Goal: Answer question/provide support: Share knowledge or assist other users

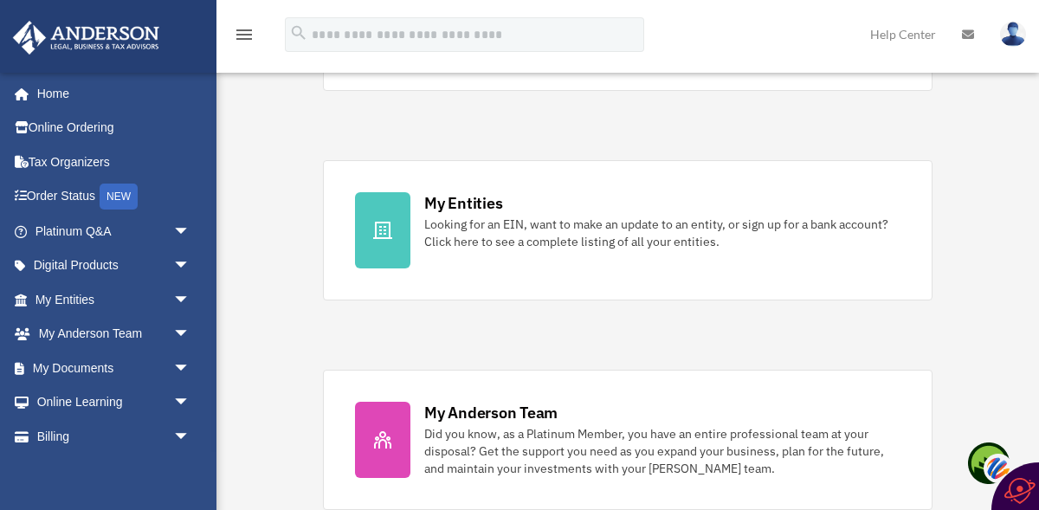
scroll to position [499, 0]
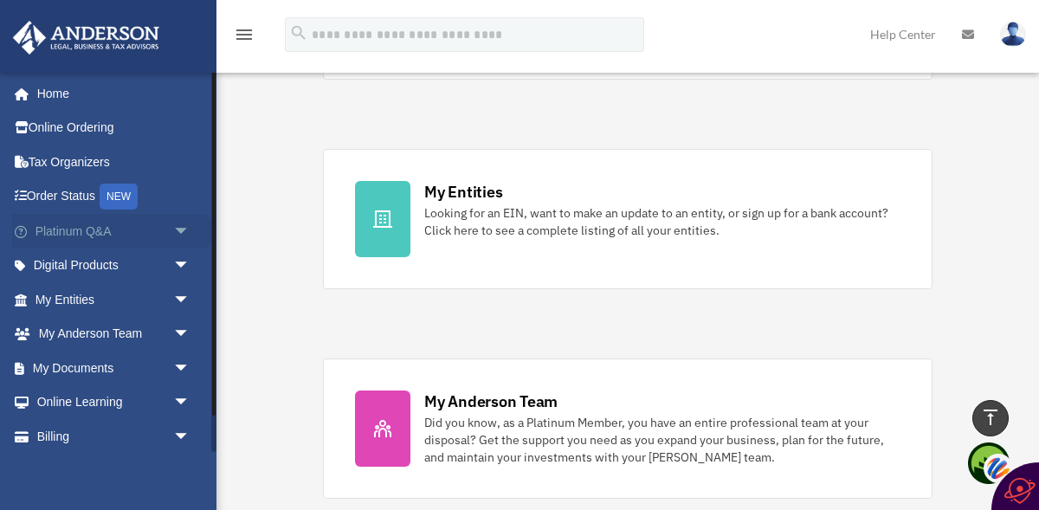
click at [98, 220] on link "Platinum Q&A arrow_drop_down" at bounding box center [114, 231] width 204 height 35
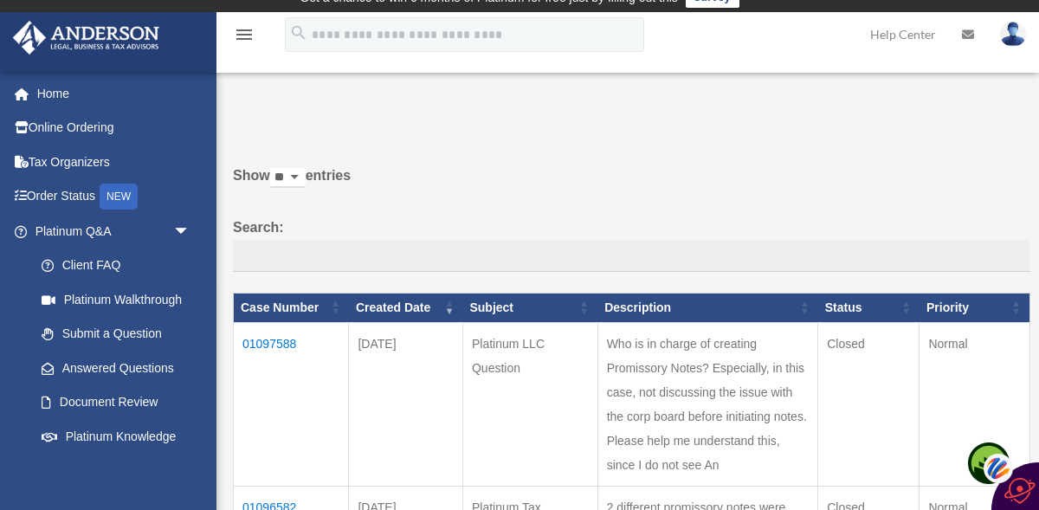
scroll to position [20, 0]
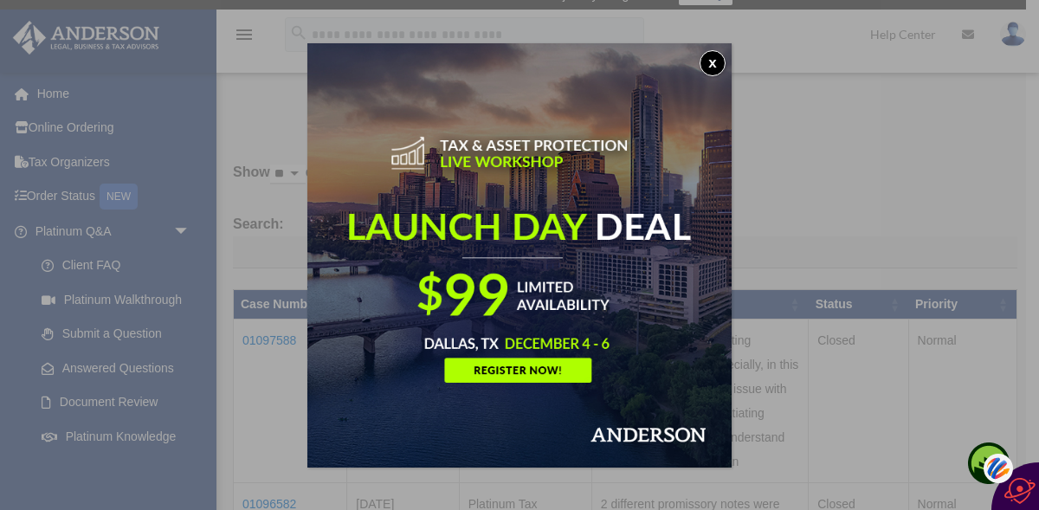
click at [713, 61] on button "x" at bounding box center [713, 63] width 26 height 26
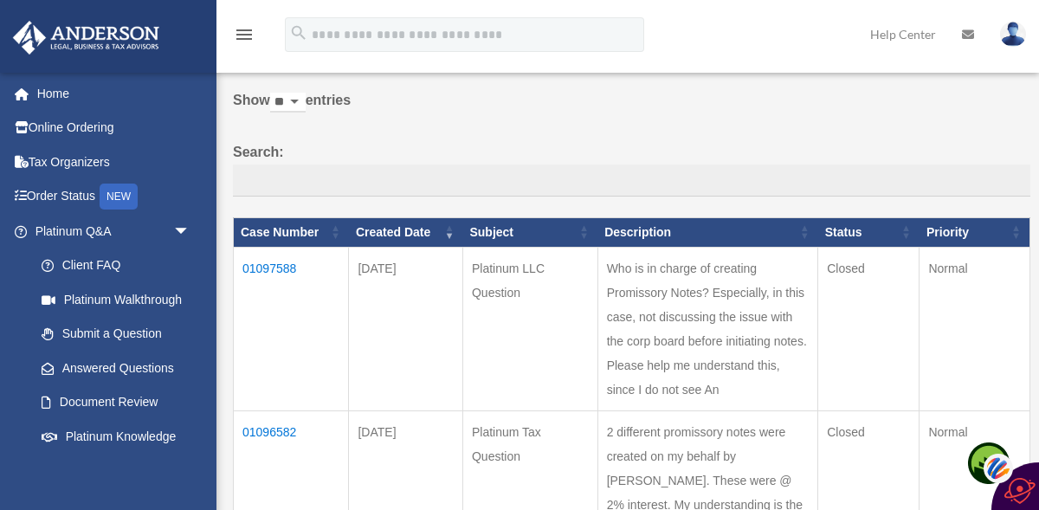
scroll to position [94, 0]
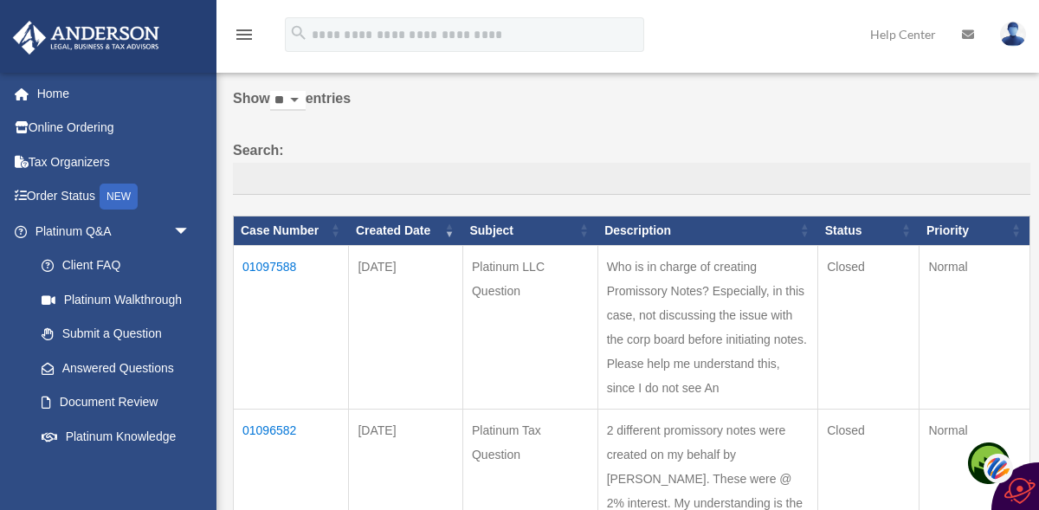
click at [276, 259] on td "01097588" at bounding box center [291, 327] width 115 height 164
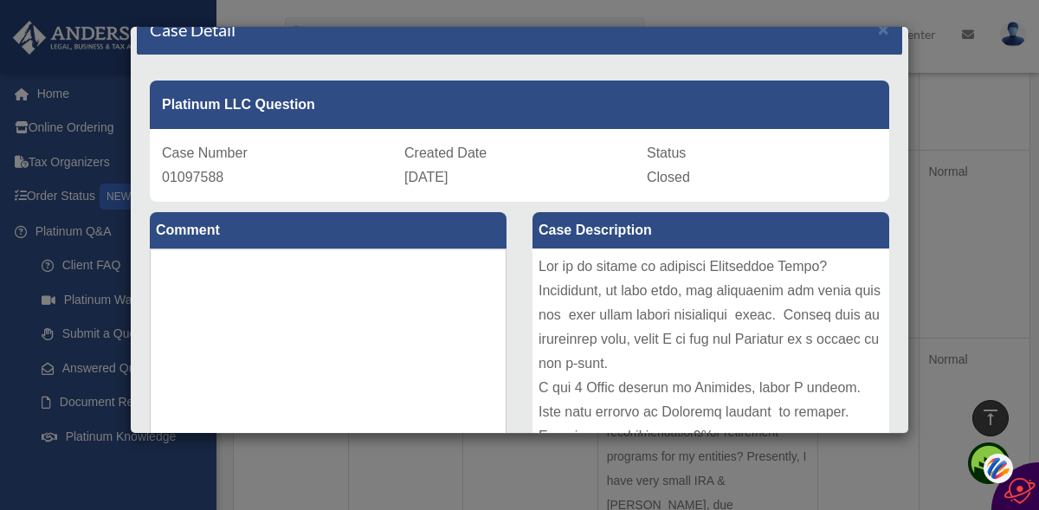
scroll to position [0, 0]
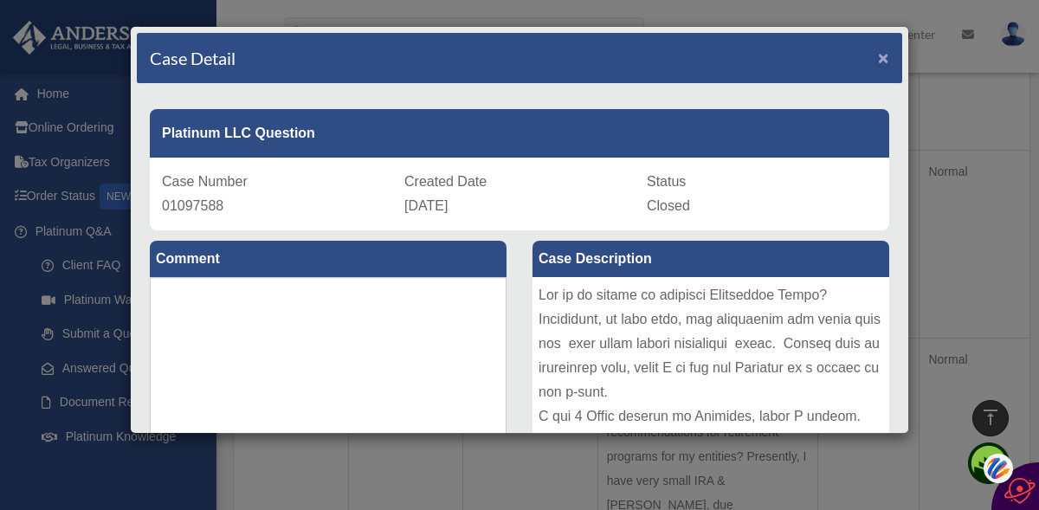
click at [882, 60] on span "×" at bounding box center [883, 58] width 11 height 20
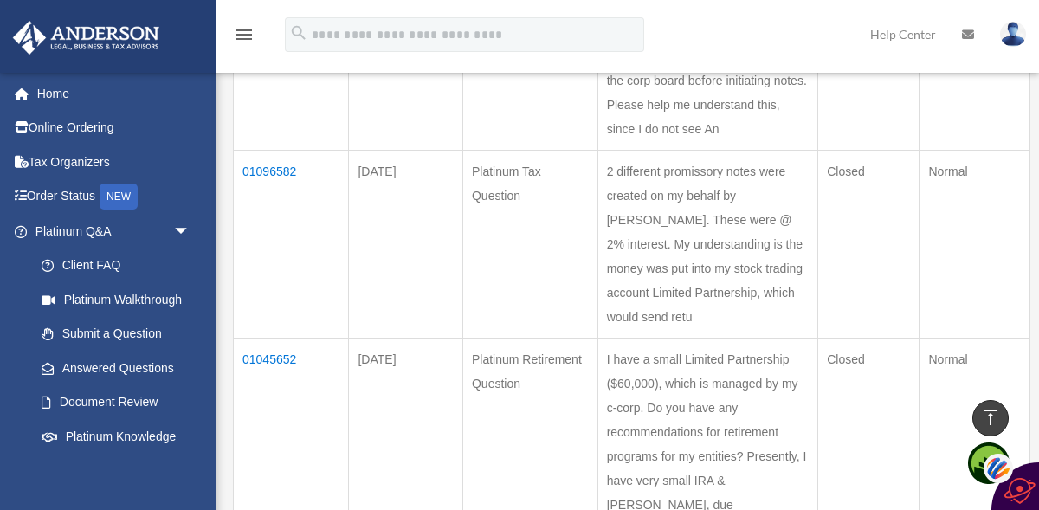
click at [271, 186] on td "01096582" at bounding box center [291, 244] width 115 height 188
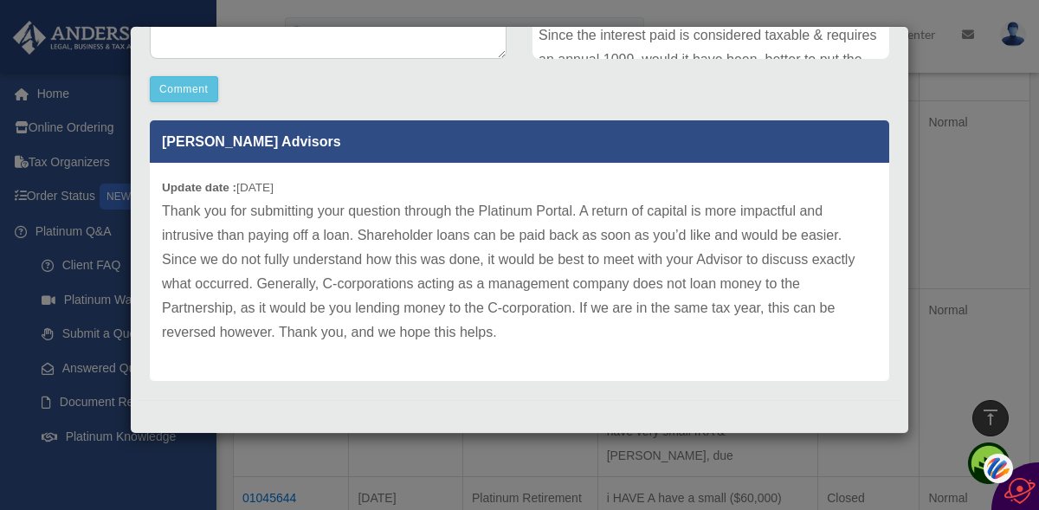
scroll to position [411, 0]
click at [100, 63] on div "Case Detail × Platinum Tax Question Case Number 01096582 Created Date [DATE] St…" at bounding box center [519, 255] width 1039 height 510
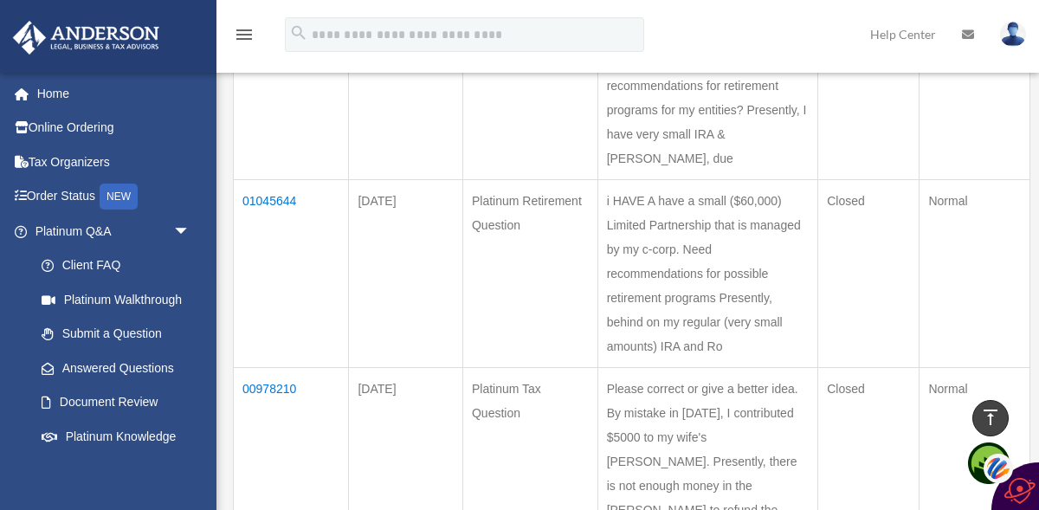
scroll to position [704, 0]
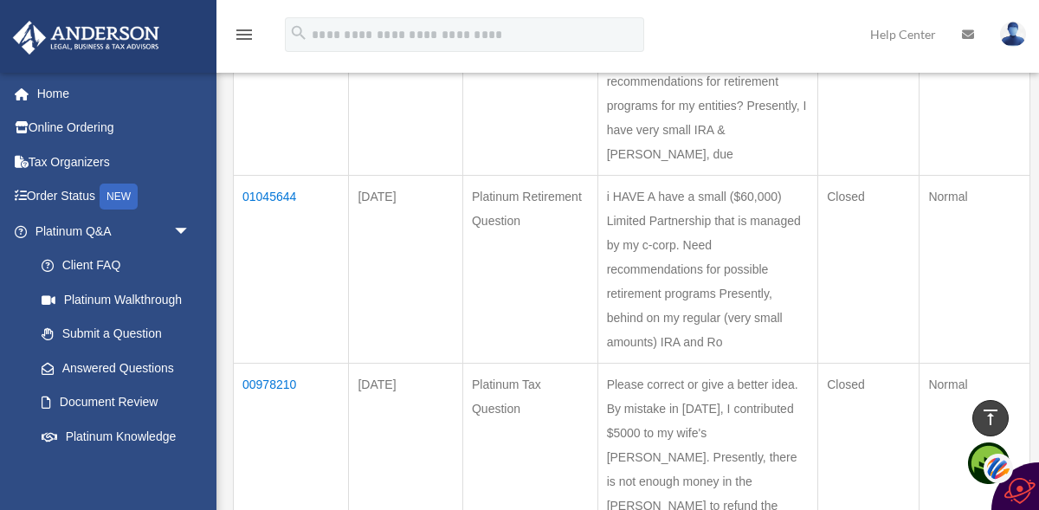
click at [273, 265] on td "01045644" at bounding box center [291, 269] width 115 height 188
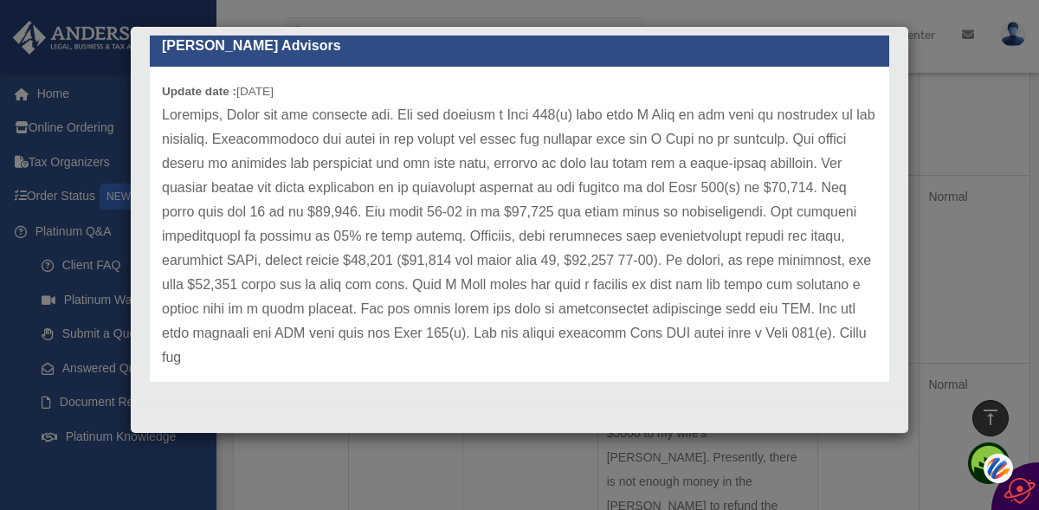
scroll to position [22, 0]
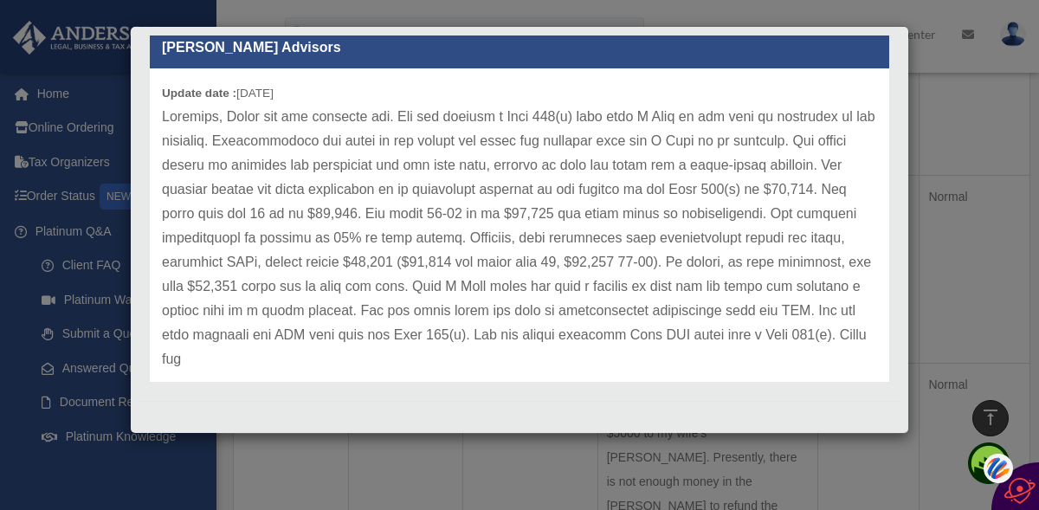
click at [872, 43] on p "[PERSON_NAME] Advisors" at bounding box center [520, 47] width 740 height 42
click at [914, 87] on div "Case Detail × Platinum Retirement Question Case Number 01045644 Created Date [D…" at bounding box center [519, 255] width 1039 height 510
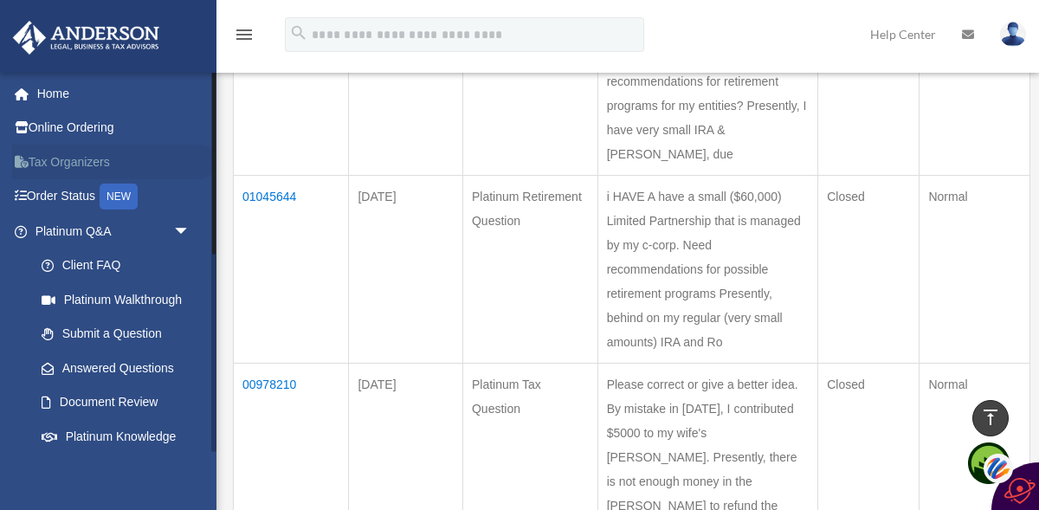
click at [75, 155] on link "Tax Organizers" at bounding box center [114, 162] width 204 height 35
